Goal: Check status: Check status

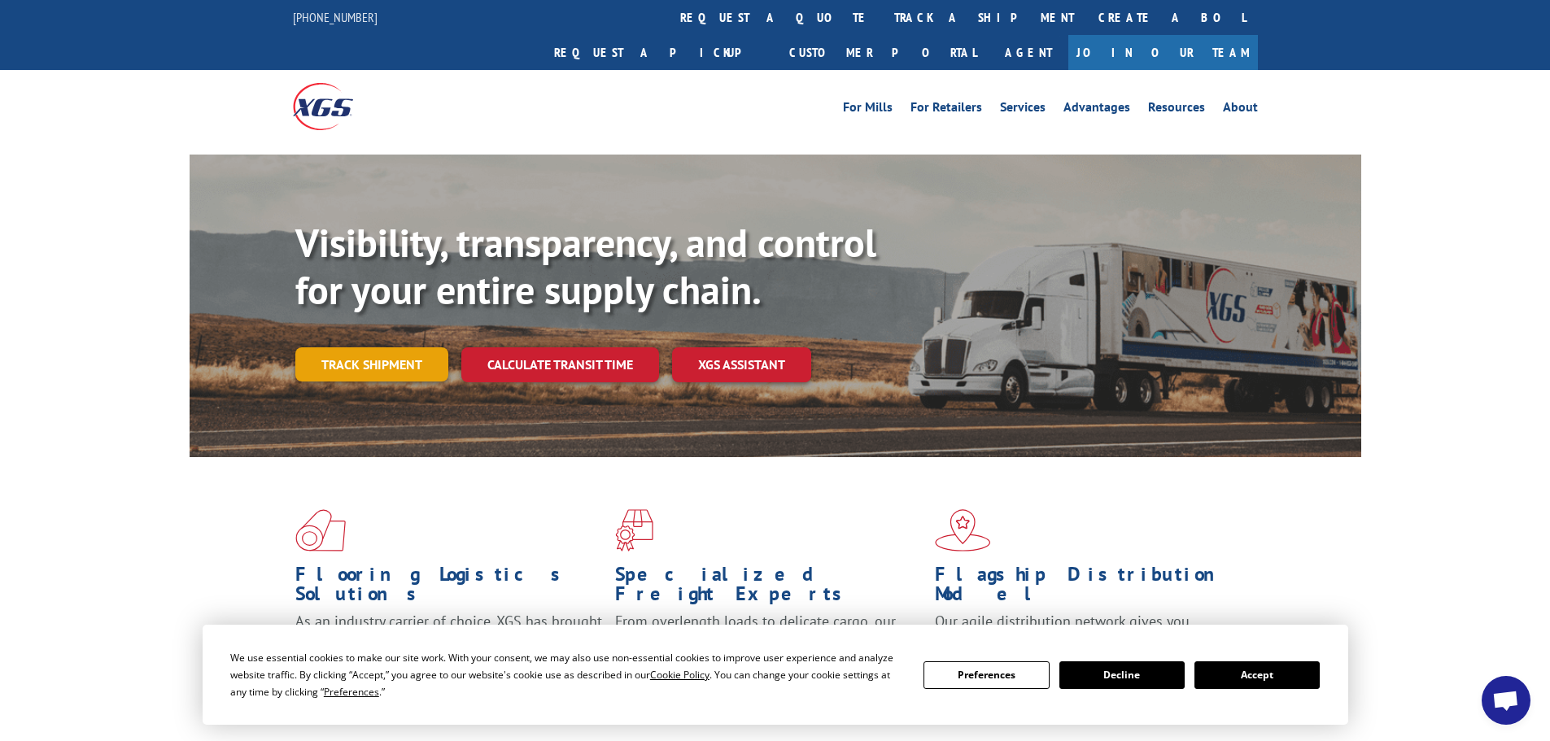
click at [392, 347] on link "Track shipment" at bounding box center [371, 364] width 153 height 34
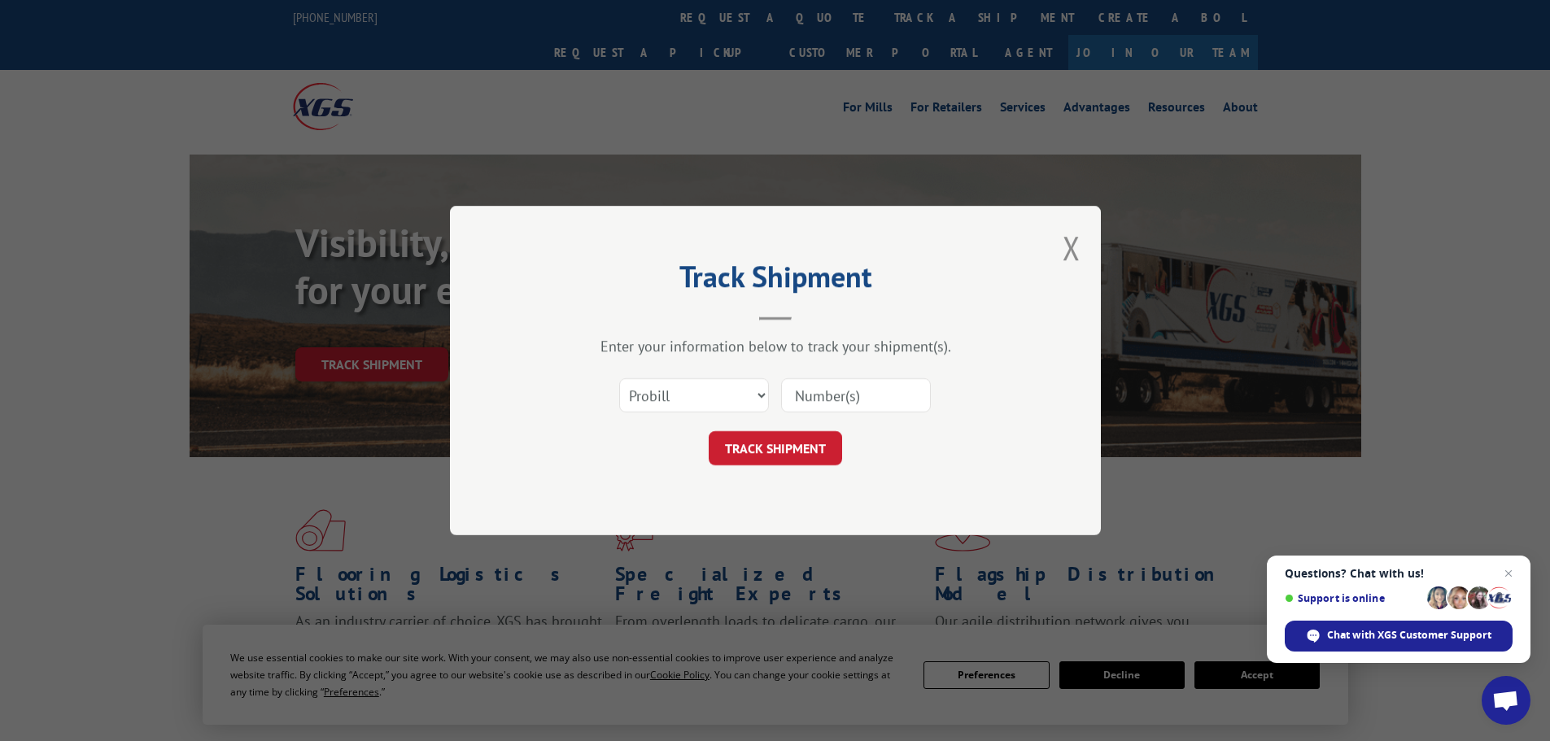
click at [871, 400] on input at bounding box center [856, 395] width 150 height 34
paste input "7067805"
type input "7067805"
click at [766, 450] on button "TRACK SHIPMENT" at bounding box center [775, 448] width 133 height 34
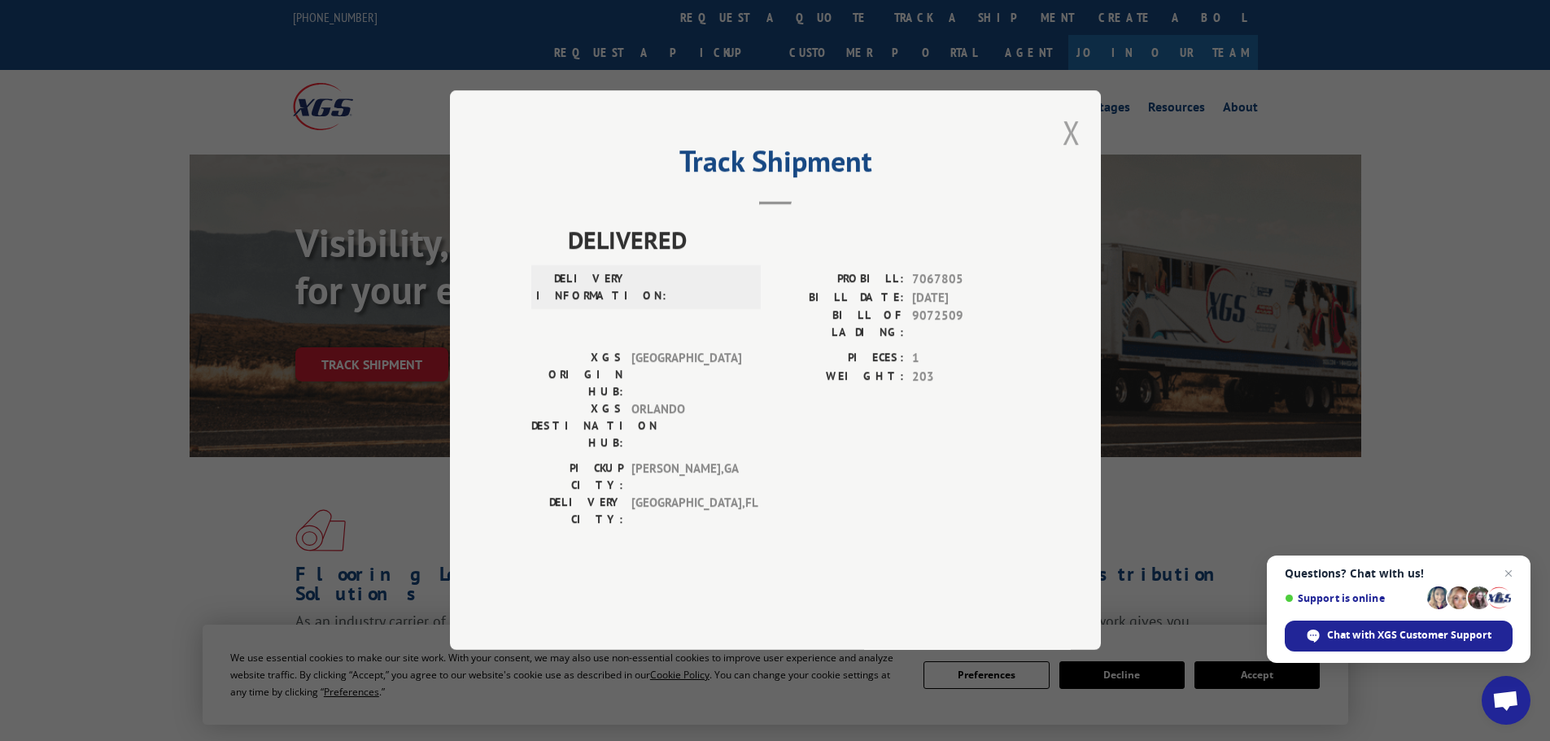
click at [1075, 154] on button "Close modal" at bounding box center [1072, 132] width 18 height 43
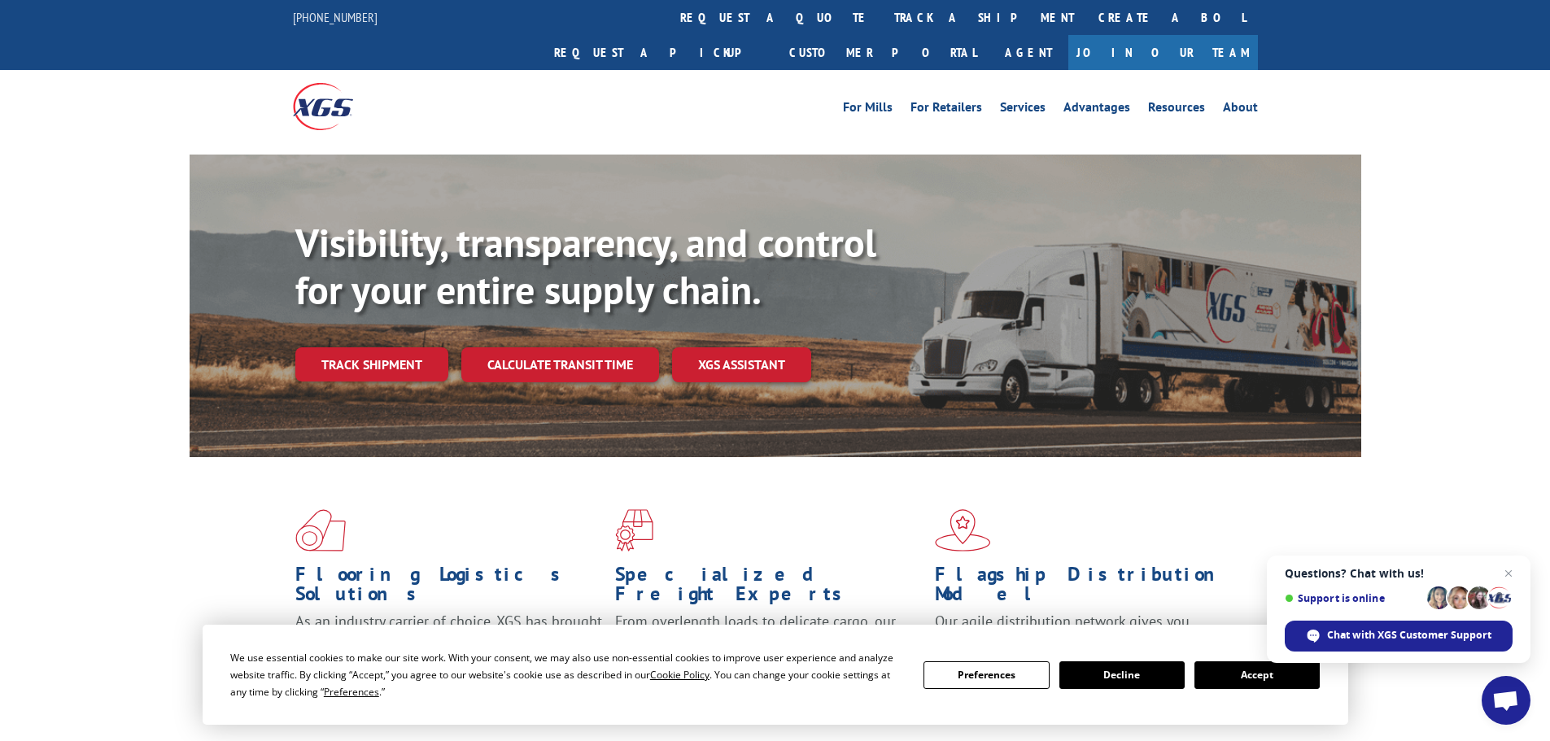
click at [1128, 678] on button "Decline" at bounding box center [1121, 675] width 125 height 28
